Goal: Task Accomplishment & Management: Complete application form

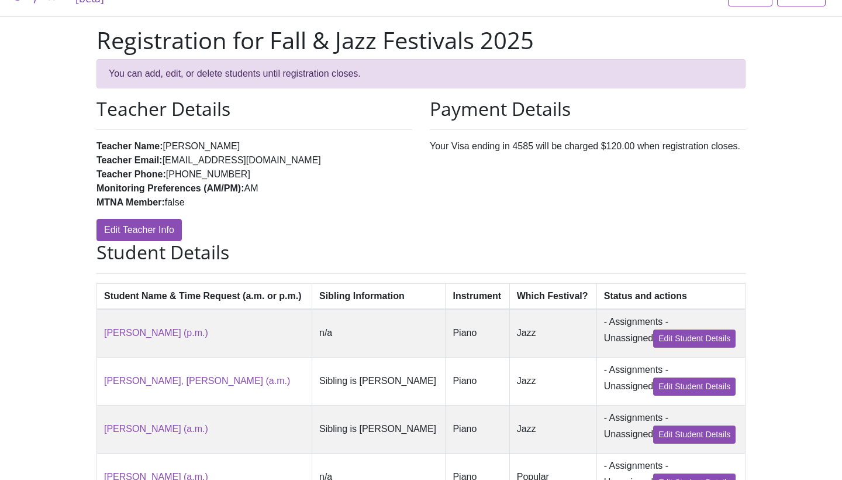
scroll to position [28, 0]
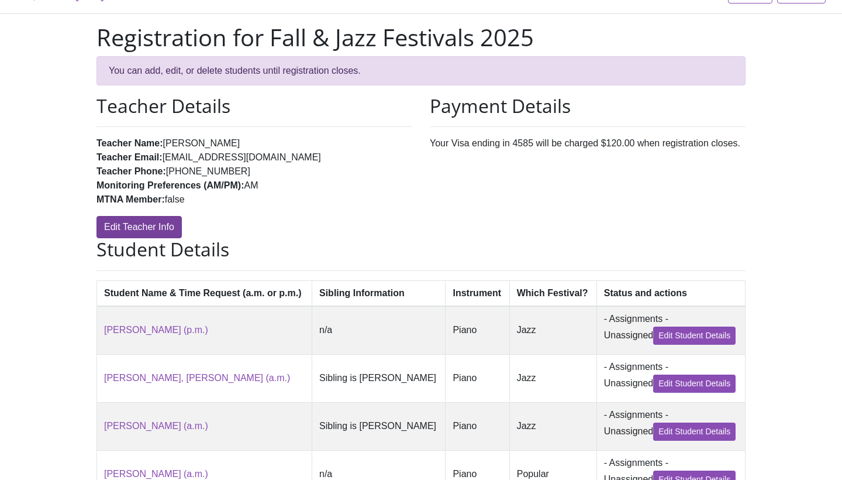
click at [177, 223] on link "Edit Teacher Info" at bounding box center [138, 227] width 85 height 22
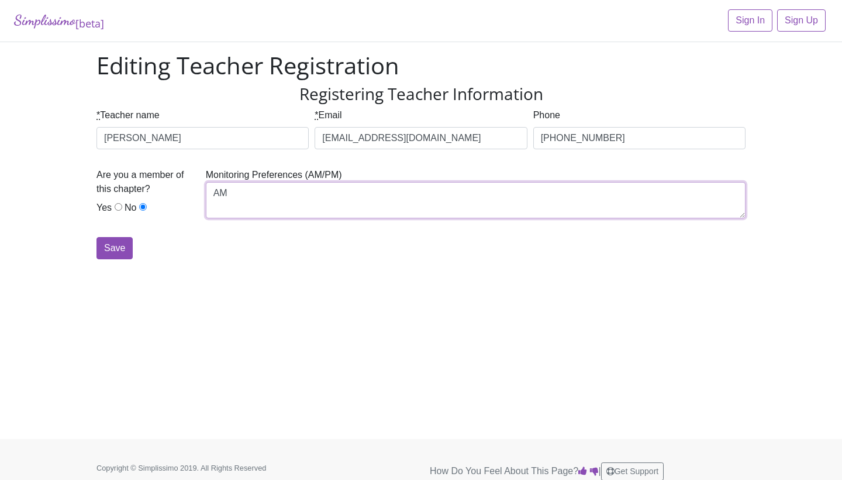
drag, startPoint x: 239, startPoint y: 192, endPoint x: 193, endPoint y: 198, distance: 46.1
click at [193, 198] on div "Are you a member of this chapter? Yes No Monitoring Preferences (AM/PM) AM" at bounding box center [421, 202] width 655 height 69
click at [213, 196] on textarea "AM" at bounding box center [476, 200] width 540 height 36
drag, startPoint x: 297, startPoint y: 196, endPoint x: 204, endPoint y: 195, distance: 93.0
click at [204, 196] on div "Monitoring Preferences (AM/PM) AM" at bounding box center [476, 198] width 546 height 60
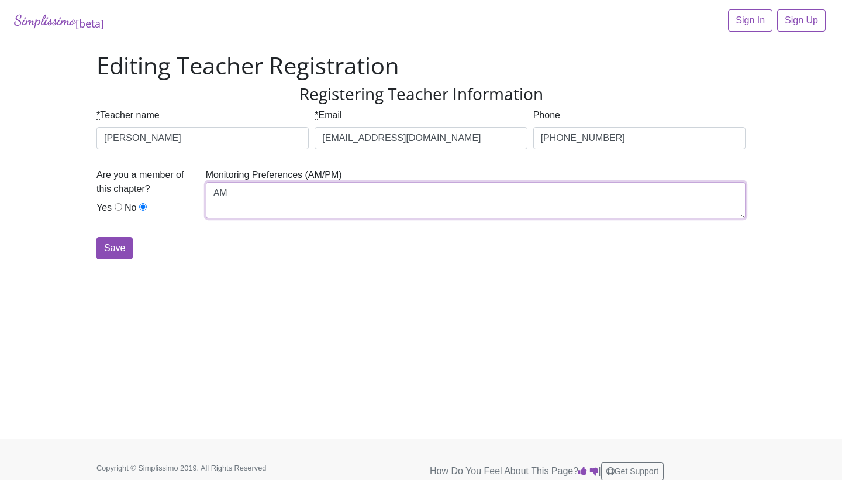
click at [246, 194] on textarea "AM" at bounding box center [476, 200] width 540 height 36
paste textarea "Must leave by 11:00"
type textarea "AM (Must leave by 11:00AM)"
click at [124, 239] on input "Save" at bounding box center [114, 248] width 36 height 22
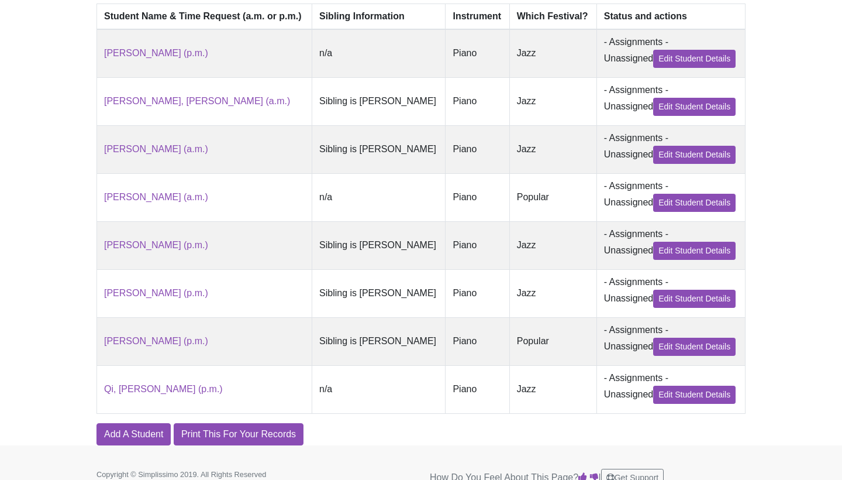
scroll to position [329, 0]
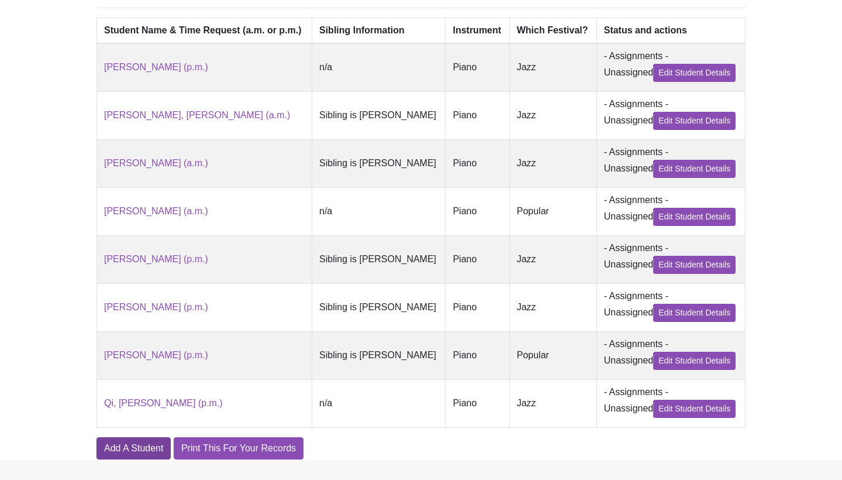
click at [123, 441] on link "Add A Student" at bounding box center [133, 448] width 74 height 22
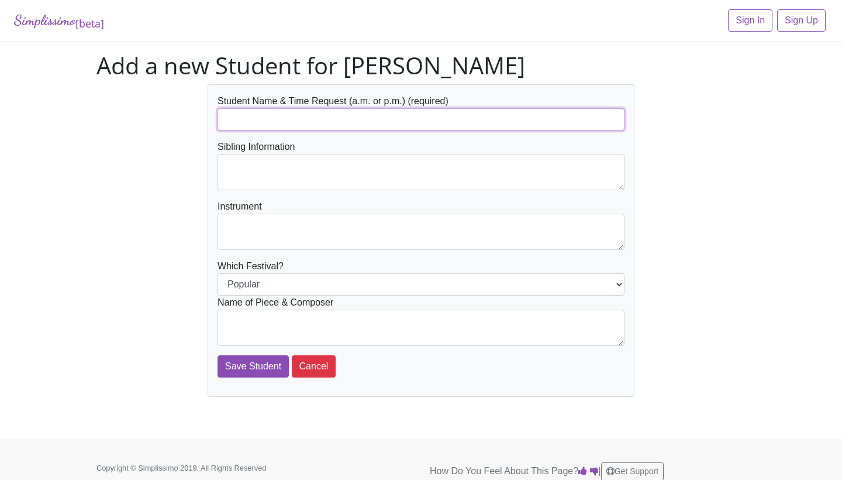
click at [284, 115] on input "text" at bounding box center [421, 119] width 407 height 22
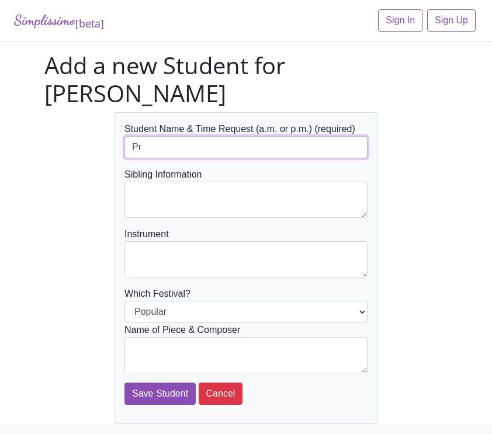
type input "P"
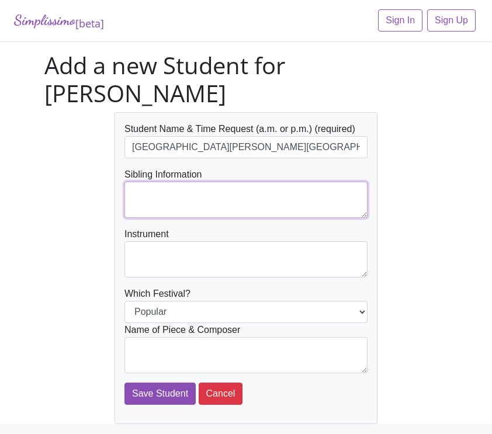
click at [133, 182] on textarea at bounding box center [246, 200] width 243 height 36
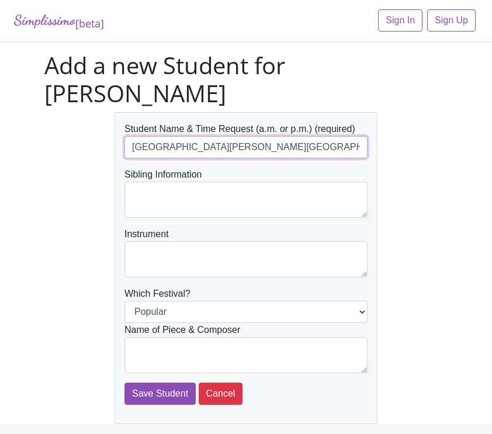
click at [227, 136] on input "Hennum, Preston" at bounding box center [246, 147] width 243 height 22
click at [216, 136] on input "Hennum, Preston" at bounding box center [246, 147] width 243 height 22
type input "[PERSON_NAME][GEOGRAPHIC_DATA] (a.m.)"
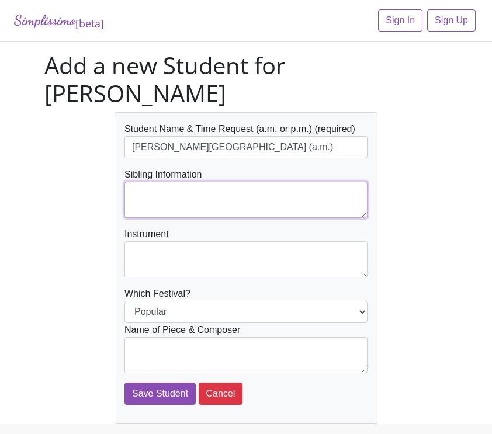
click at [173, 182] on textarea at bounding box center [246, 200] width 243 height 36
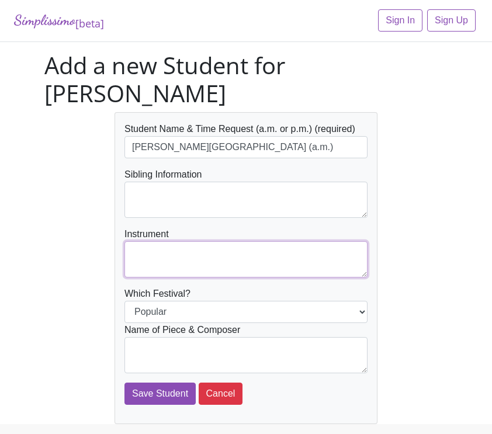
click at [175, 242] on textarea at bounding box center [246, 260] width 243 height 36
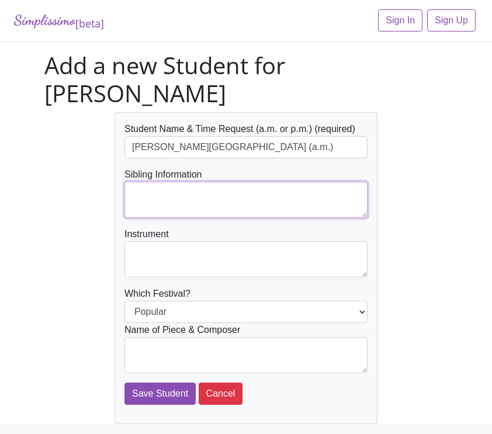
click at [175, 182] on textarea at bounding box center [246, 200] width 243 height 36
type textarea "Sibling is [PERSON_NAME]"
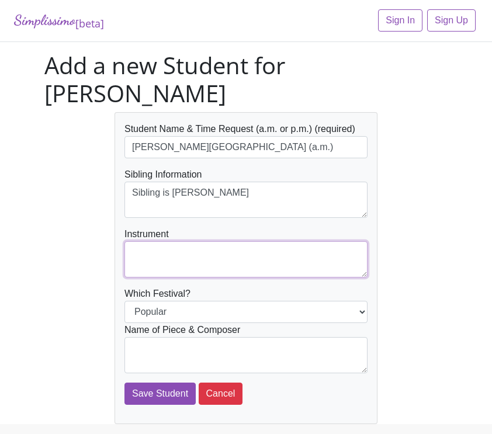
click at [169, 242] on textarea at bounding box center [246, 260] width 243 height 36
type textarea "Piano"
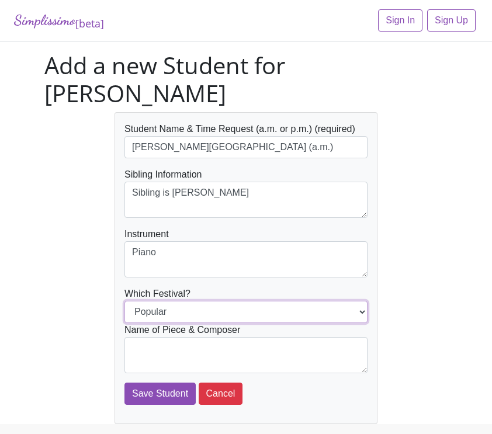
select select "Jazz"
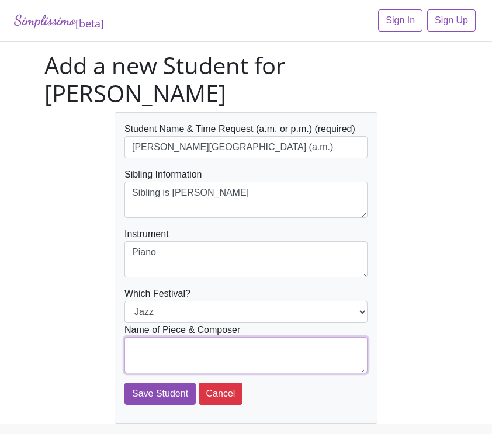
click at [170, 337] on textarea at bounding box center [246, 355] width 243 height 36
type textarea "J"
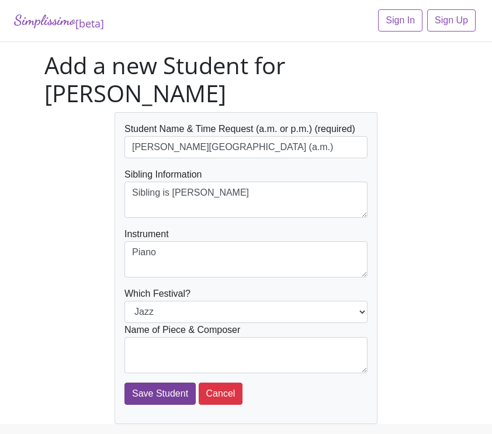
click at [152, 383] on input "Save Student" at bounding box center [160, 394] width 71 height 22
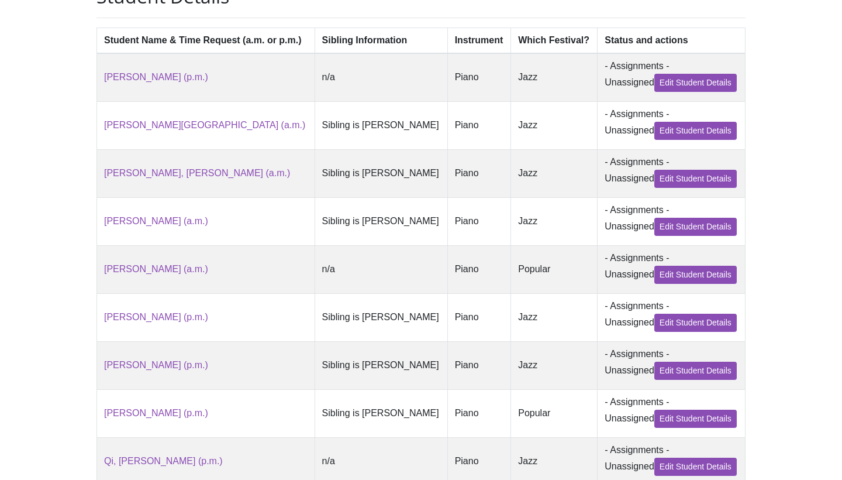
scroll to position [318, 0]
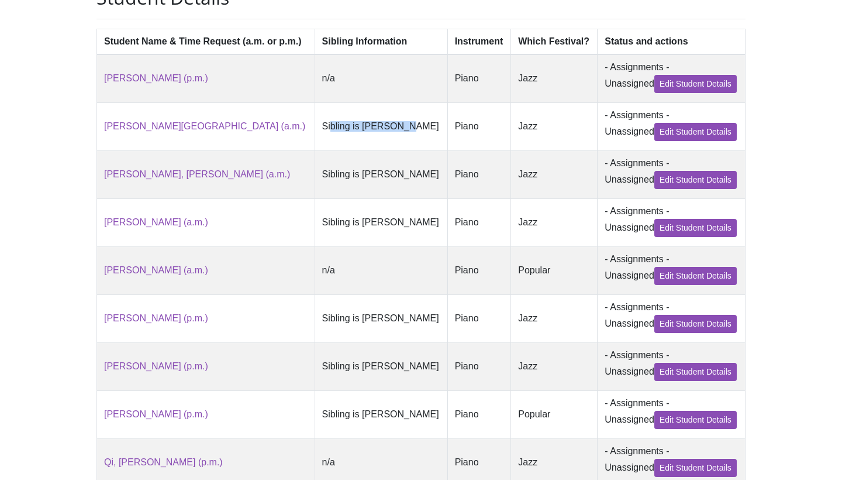
drag, startPoint x: 332, startPoint y: 120, endPoint x: 411, endPoint y: 120, distance: 78.9
click at [411, 121] on td "Sibling is [PERSON_NAME]" at bounding box center [381, 126] width 133 height 48
click at [411, 120] on td "Sibling is [PERSON_NAME]" at bounding box center [381, 126] width 133 height 48
click at [492, 87] on link "Edit Student Details" at bounding box center [695, 84] width 82 height 18
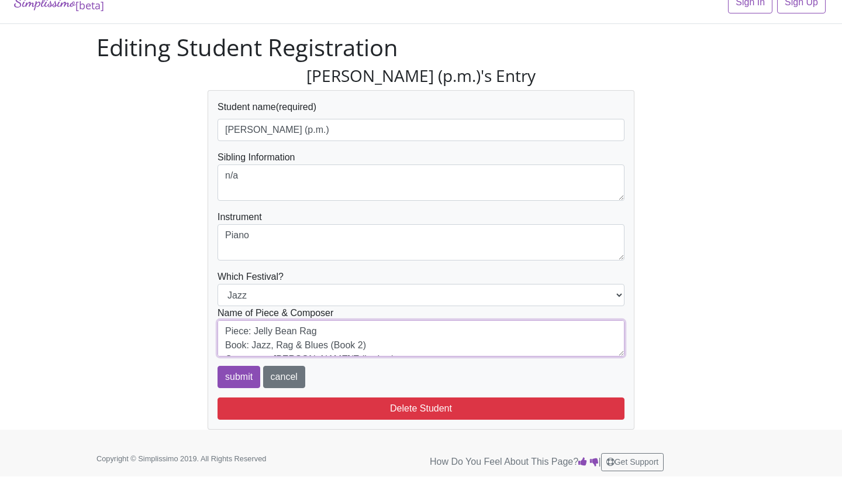
drag, startPoint x: 320, startPoint y: 344, endPoint x: 226, endPoint y: 288, distance: 110.4
click at [226, 288] on form "Student name (required) Guerrero, Daniel (p.m.) Sibling Information n/a Instrum…" at bounding box center [421, 244] width 407 height 288
click at [392, 344] on textarea "Piece: Jelly Bean Rag Book: Jazz, Rag & Blues (Book 2) Composer: [PERSON_NAME]/…" at bounding box center [421, 338] width 407 height 36
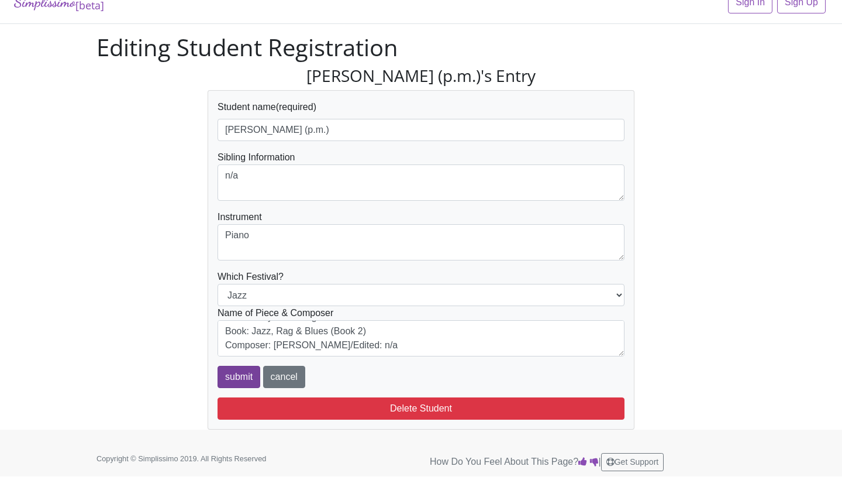
click at [234, 372] on input "submit" at bounding box center [239, 376] width 43 height 22
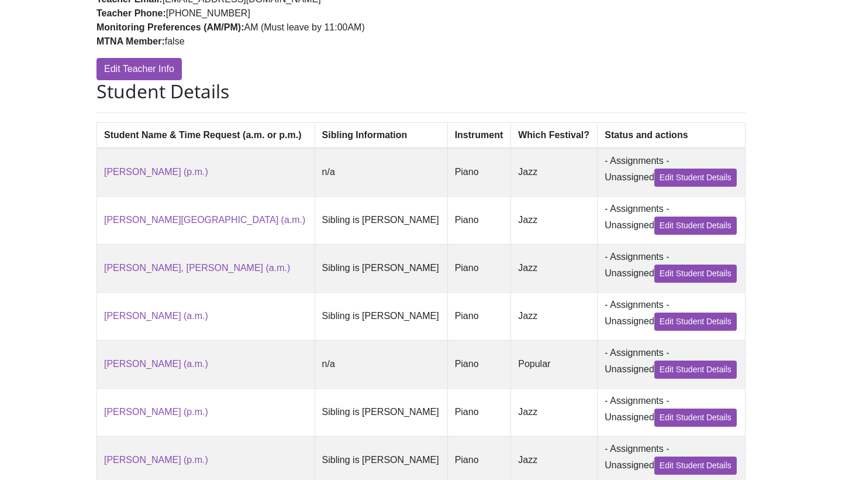
scroll to position [227, 0]
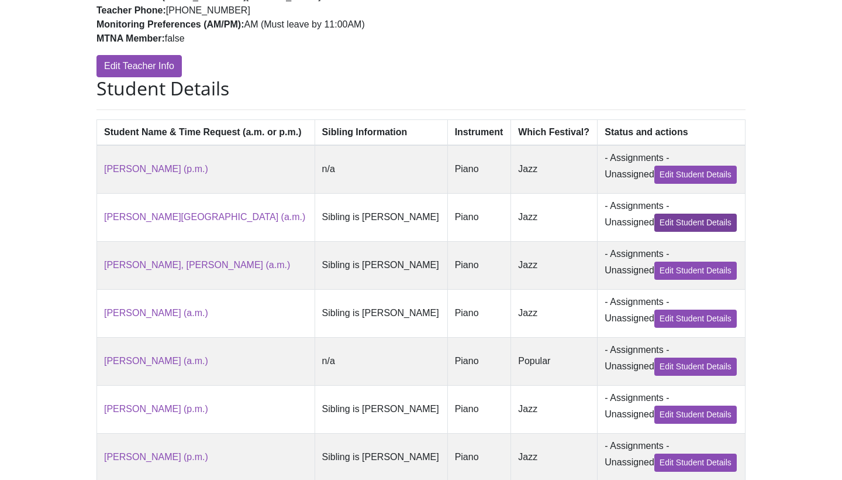
click at [695, 222] on link "Edit Student Details" at bounding box center [695, 222] width 82 height 18
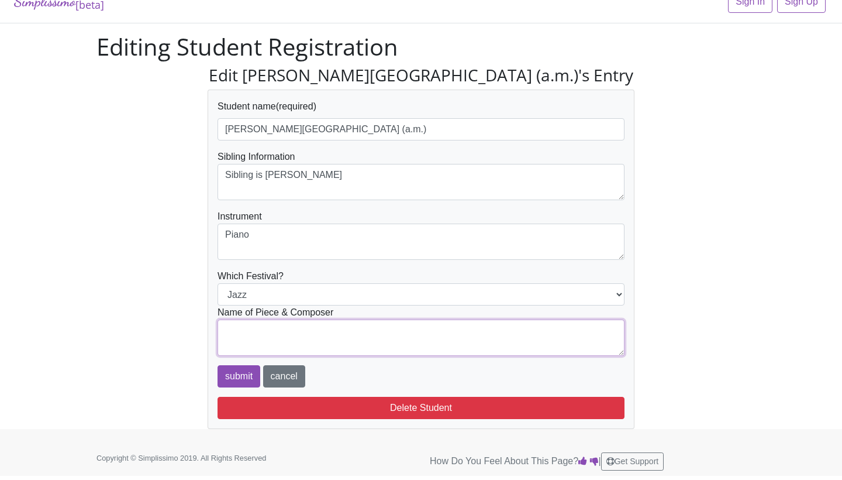
scroll to position [18, 0]
click at [307, 331] on textarea at bounding box center [421, 338] width 407 height 36
paste textarea "Piece: Jelly Bean Rag Book: Jazz, Rag & Blues (Book 2) Composer: [PERSON_NAME]/…"
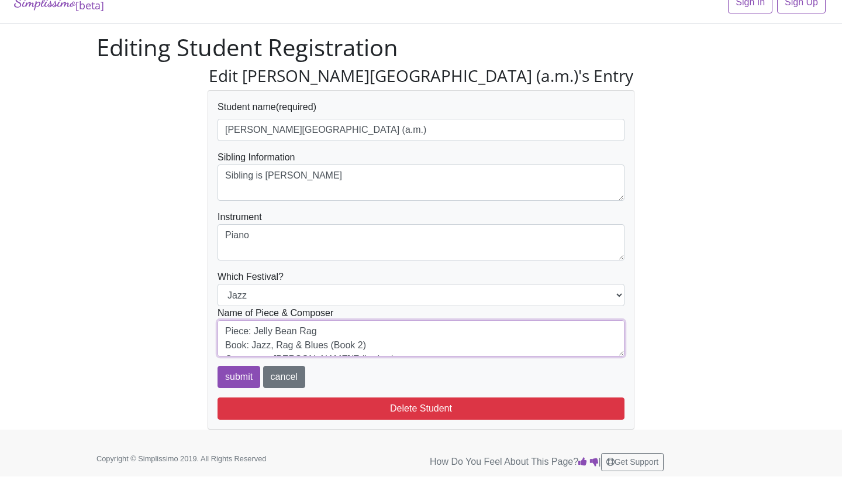
click at [361, 344] on textarea "Piece: Jelly Bean Rag Book: Jazz, Rag & Blues (Book 2) Composer: [PERSON_NAME]/…" at bounding box center [421, 338] width 407 height 36
drag, startPoint x: 328, startPoint y: 332, endPoint x: 253, endPoint y: 334, distance: 74.9
click at [253, 334] on textarea "Piece: Jelly Bean Rag Book: Jazz, Rag & Blues (Book 1) Composer: [PERSON_NAME]/…" at bounding box center [421, 338] width 407 height 36
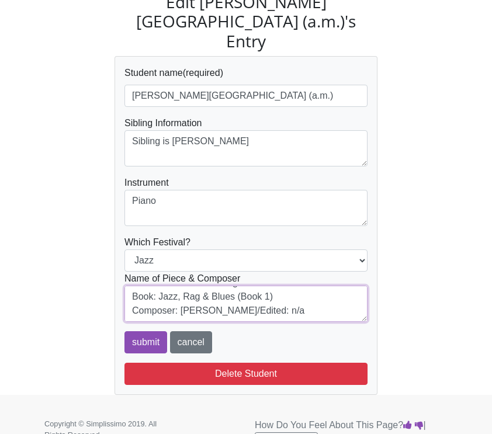
scroll to position [0, 0]
drag, startPoint x: 226, startPoint y: 293, endPoint x: 115, endPoint y: 226, distance: 129.4
click at [115, 226] on div "Student name (required) Hennum, Preston (a.m.) Sibling Information Sibling is S…" at bounding box center [246, 225] width 263 height 339
click at [285, 286] on textarea "Piece: Just Struttin' Along Book: Jazz, Rag & Blues (Book 1) Composer: Mier, Ma…" at bounding box center [246, 304] width 243 height 36
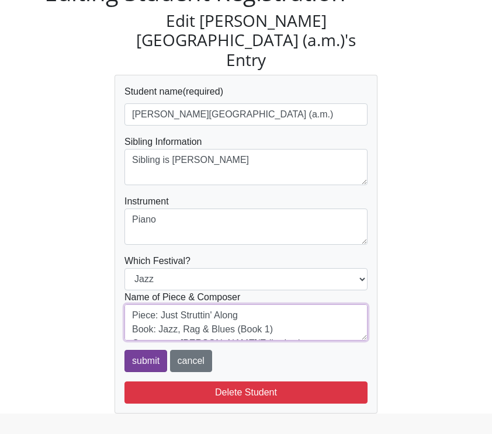
type textarea "Piece: Just Struttin' Along Book: Jazz, Rag & Blues (Book 1) Composer: Mier, Ma…"
click at [142, 350] on input "submit" at bounding box center [146, 361] width 43 height 22
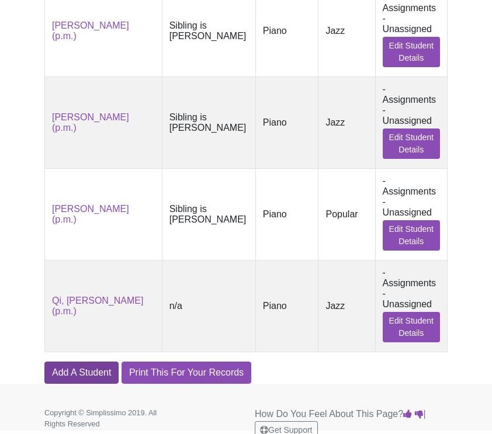
scroll to position [913, 0]
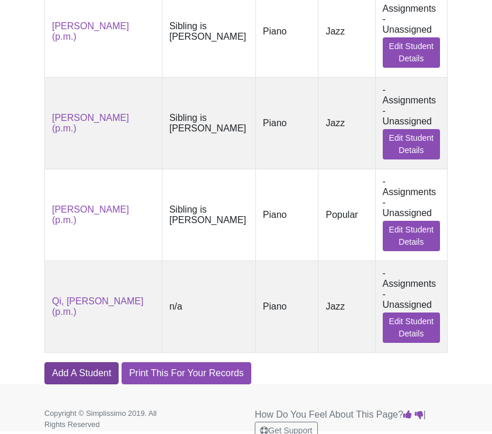
click at [97, 363] on link "Add A Student" at bounding box center [81, 374] width 74 height 22
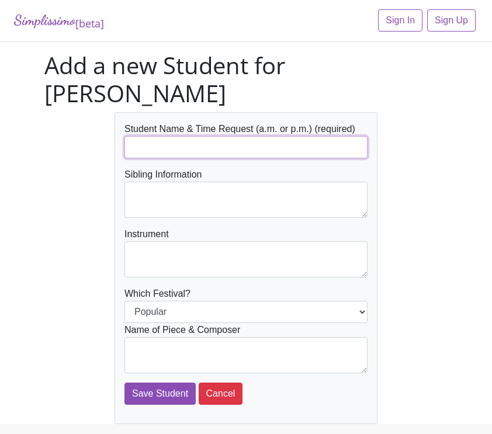
click at [160, 136] on input "text" at bounding box center [246, 147] width 243 height 22
type input "S"
type input "[PERSON_NAME]"
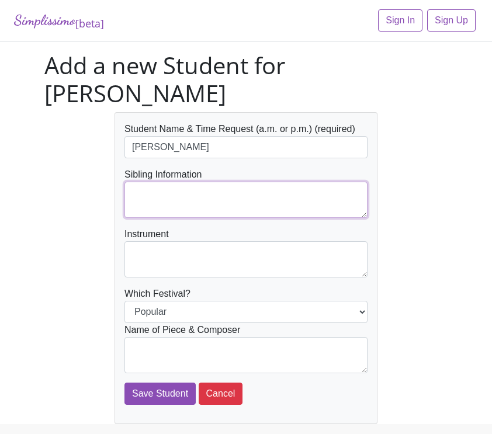
click at [188, 182] on textarea at bounding box center [246, 200] width 243 height 36
type textarea "Sibling is [PERSON_NAME]"
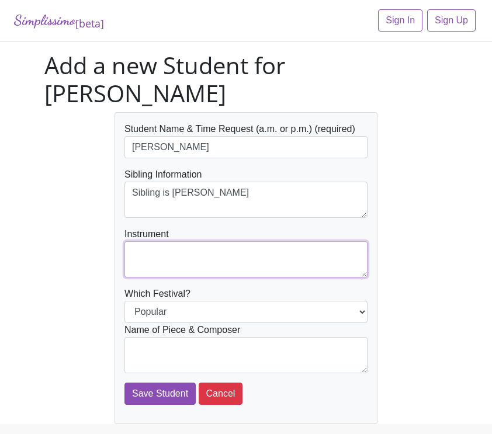
click at [178, 242] on textarea at bounding box center [246, 260] width 243 height 36
type textarea "Piano"
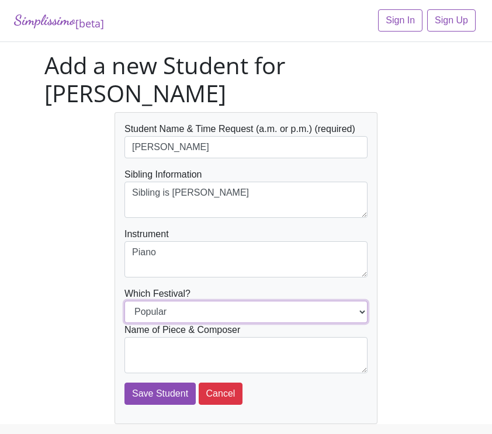
select select "Jazz"
drag, startPoint x: 180, startPoint y: 284, endPoint x: 183, endPoint y: 316, distance: 32.9
click at [183, 319] on form "Student Name & Time Request (a.m. or p.m.) (required) Hennum, Sebastian Sibling…" at bounding box center [246, 263] width 243 height 283
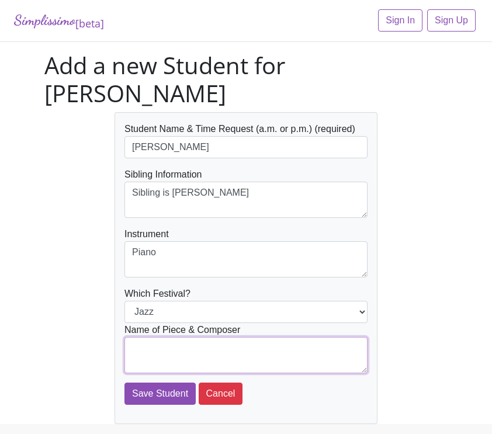
click at [184, 337] on textarea at bounding box center [246, 355] width 243 height 36
paste textarea "Piece: Just Struttin' Along Book: Jazz, Rag & Blues (Book 1) Composer: [PERSON_…"
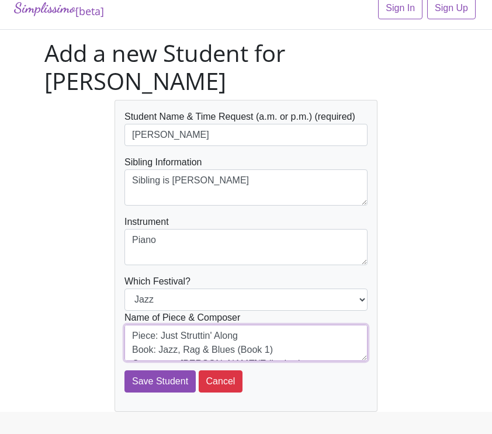
drag, startPoint x: 255, startPoint y: 309, endPoint x: 163, endPoint y: 308, distance: 92.4
click at [162, 325] on textarea "Piece: Just Struttin' Along Book: Jazz, Rag & Blues (Book 1) Composer: [PERSON_…" at bounding box center [246, 343] width 243 height 36
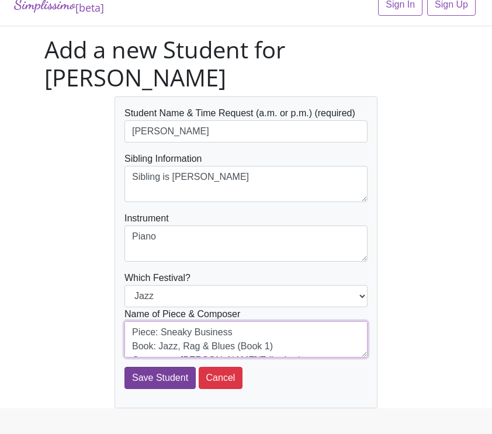
type textarea "Piece: Sneaky Business Book: Jazz, Rag & Blues (Book 1) Composer: Mier, Martha …"
click at [168, 367] on input "Save Student" at bounding box center [160, 378] width 71 height 22
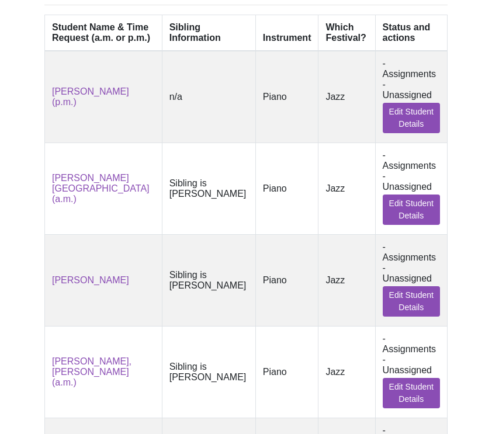
scroll to position [408, 0]
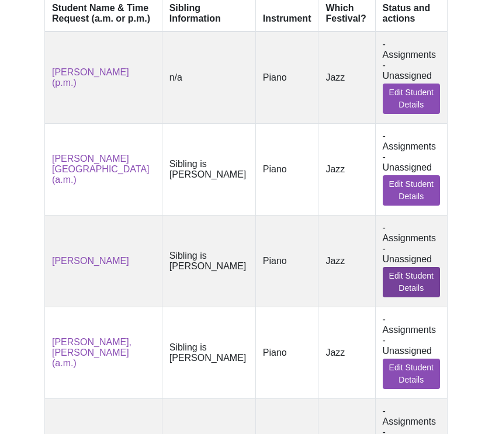
click at [407, 275] on link "Edit Student Details" at bounding box center [412, 282] width 58 height 30
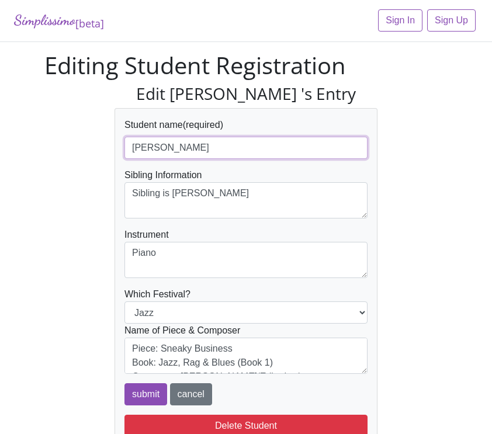
click at [244, 144] on input "[PERSON_NAME]" at bounding box center [246, 148] width 243 height 22
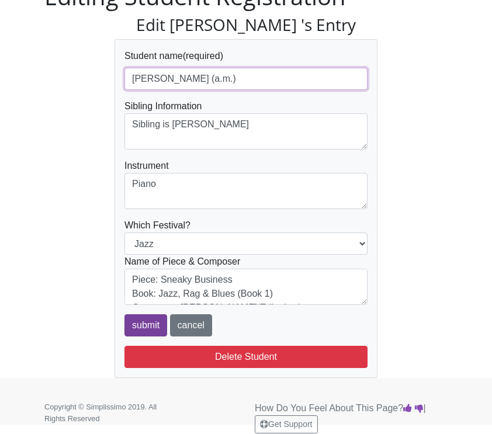
type input "[PERSON_NAME] (a.m.)"
click at [150, 322] on input "submit" at bounding box center [146, 326] width 43 height 22
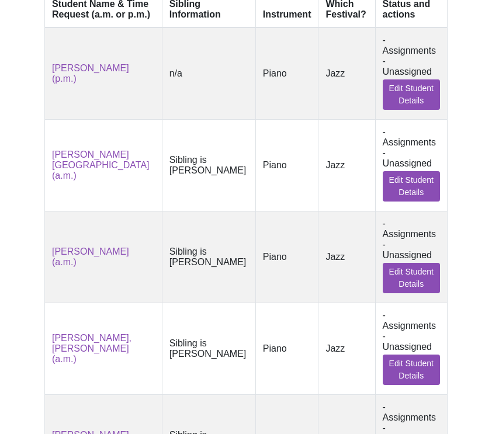
scroll to position [413, 0]
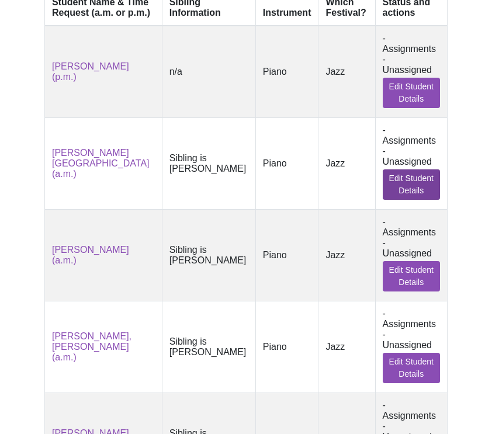
click at [403, 170] on link "Edit Student Details" at bounding box center [412, 185] width 58 height 30
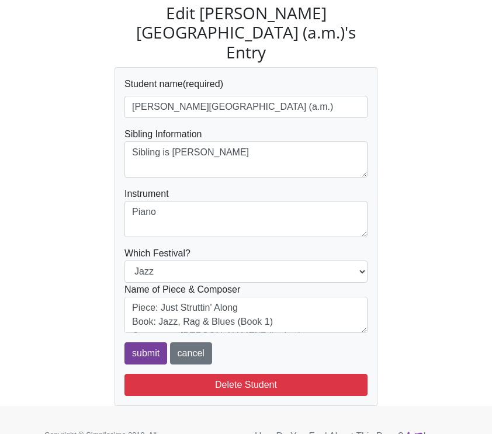
click at [150, 343] on input "submit" at bounding box center [146, 354] width 43 height 22
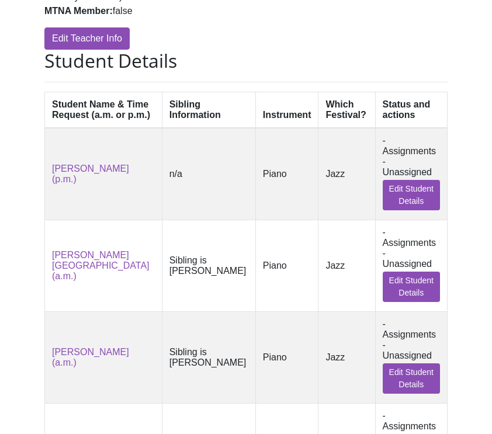
scroll to position [339, 0]
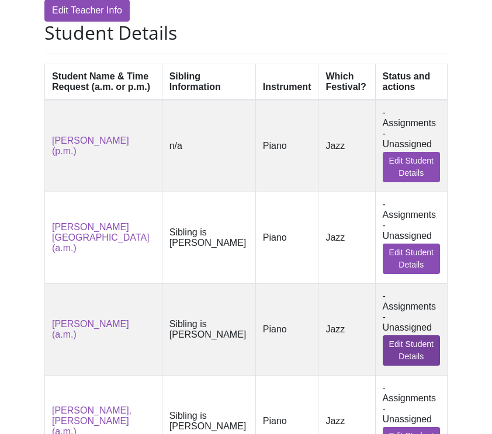
click at [396, 336] on link "Edit Student Details" at bounding box center [412, 351] width 58 height 30
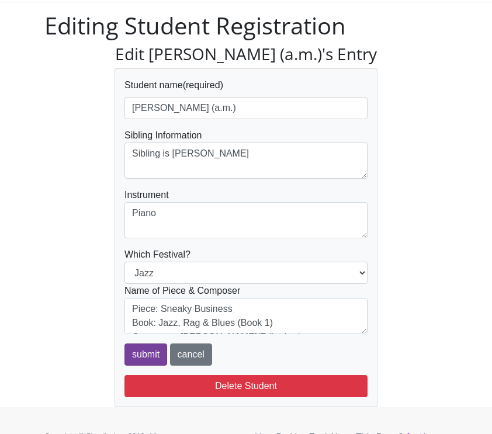
click at [148, 366] on input "submit" at bounding box center [146, 355] width 43 height 22
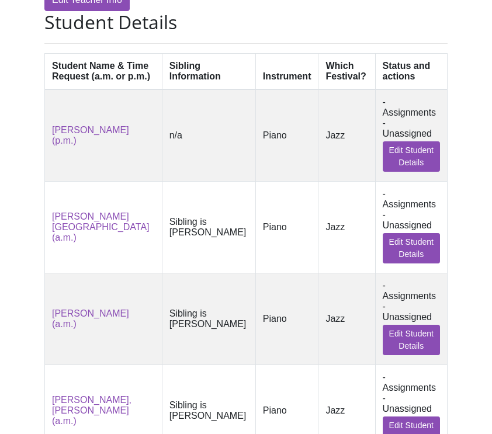
scroll to position [350, 0]
click at [395, 233] on link "Edit Student Details" at bounding box center [412, 248] width 58 height 30
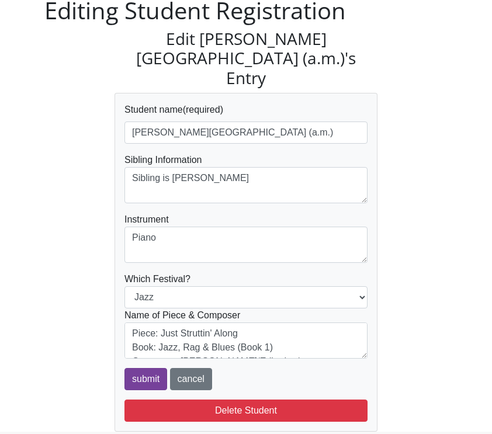
click at [139, 368] on input "submit" at bounding box center [146, 379] width 43 height 22
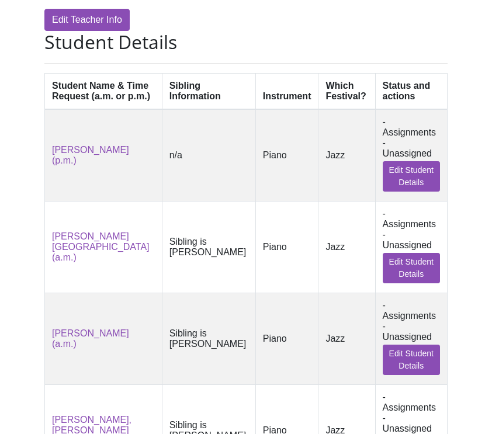
scroll to position [351, 0]
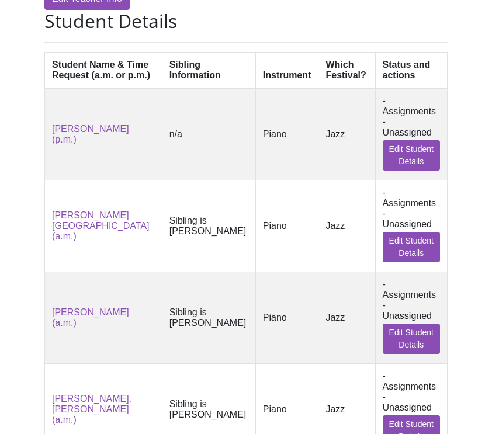
click at [402, 298] on td "- Assignments - Unassigned Edit Student Details" at bounding box center [411, 318] width 73 height 92
click at [401, 324] on link "Edit Student Details" at bounding box center [412, 339] width 58 height 30
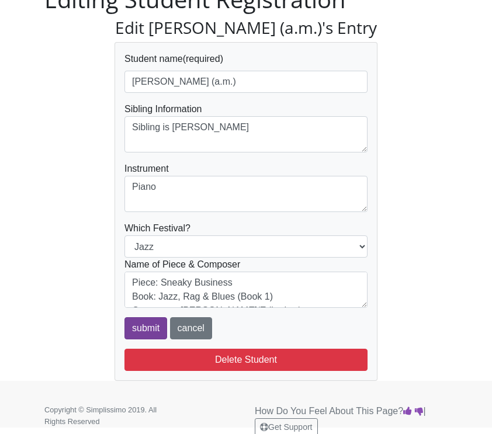
click at [143, 340] on input "submit" at bounding box center [146, 329] width 43 height 22
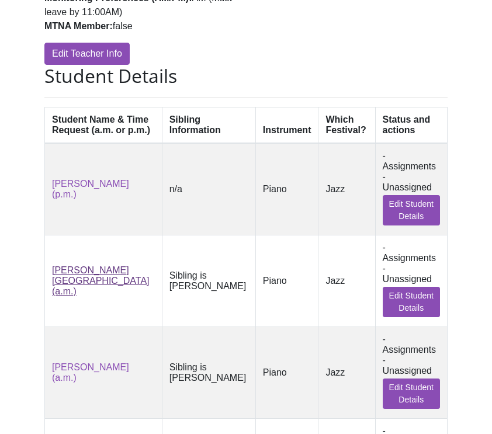
scroll to position [320, 0]
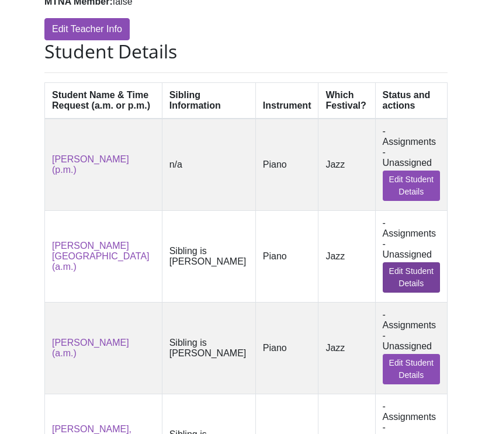
click at [402, 263] on link "Edit Student Details" at bounding box center [412, 278] width 58 height 30
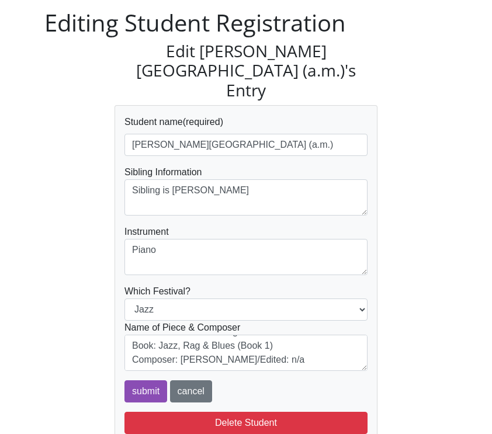
scroll to position [28, 0]
click at [151, 381] on input "submit" at bounding box center [146, 392] width 43 height 22
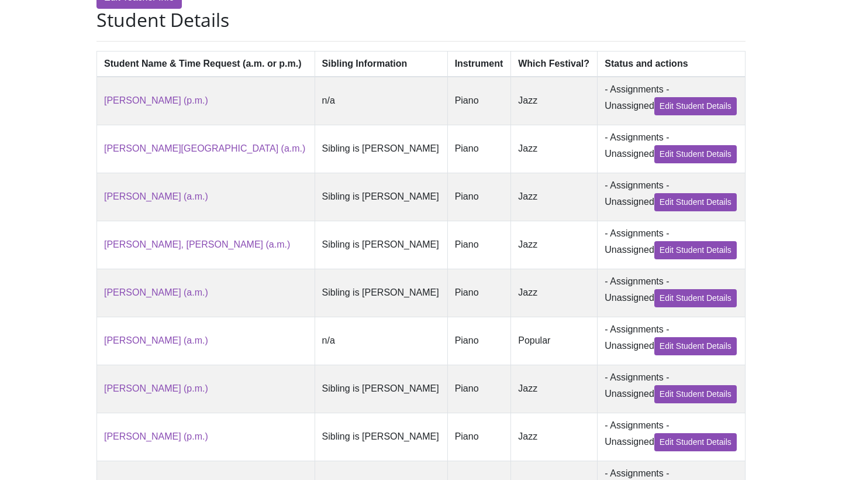
scroll to position [288, 0]
